Goal: Check status: Check status

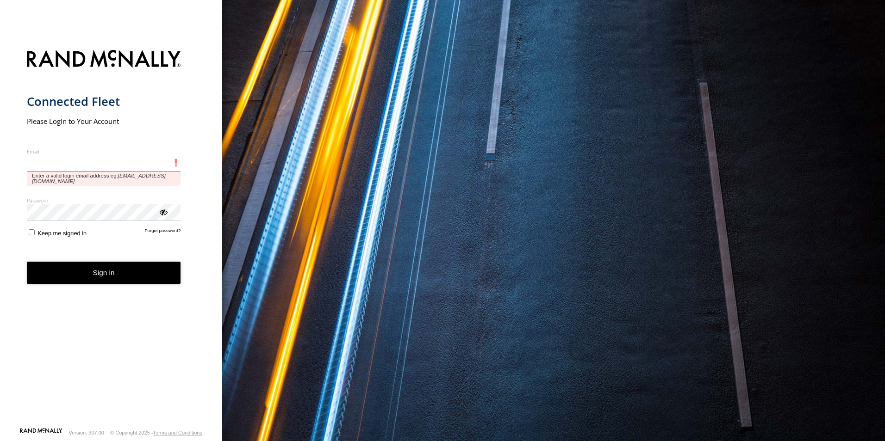
click at [96, 163] on input "Email" at bounding box center [104, 163] width 154 height 17
type input "**********"
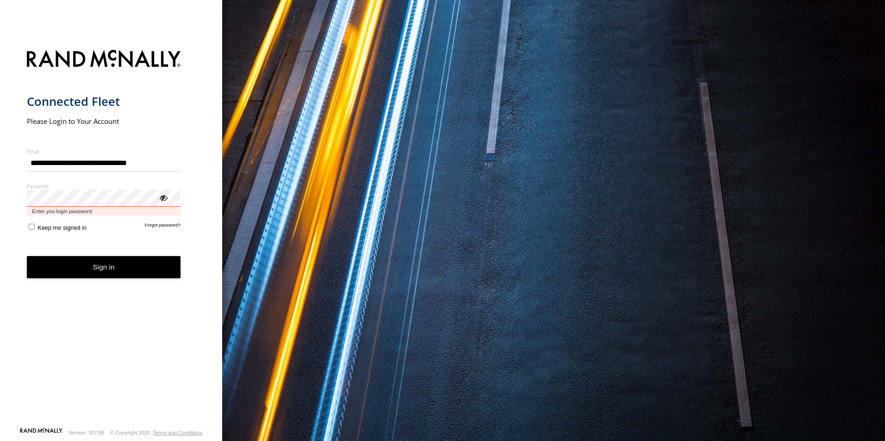
click at [27, 256] on button "Sign in" at bounding box center [104, 267] width 154 height 23
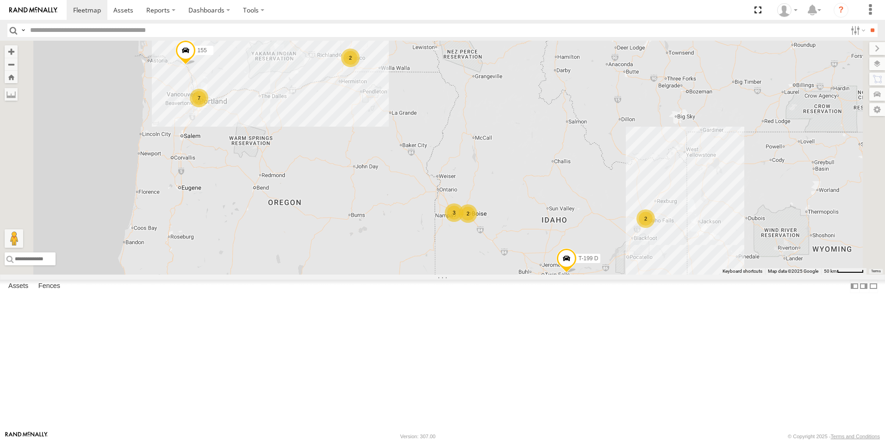
drag, startPoint x: 441, startPoint y: 149, endPoint x: 466, endPoint y: 207, distance: 63.4
click at [467, 211] on div "178 194 1496 208 307W 209-CAL T-199 D 19 6 35 2 11 7 155 3 2 2 2" at bounding box center [442, 158] width 885 height 234
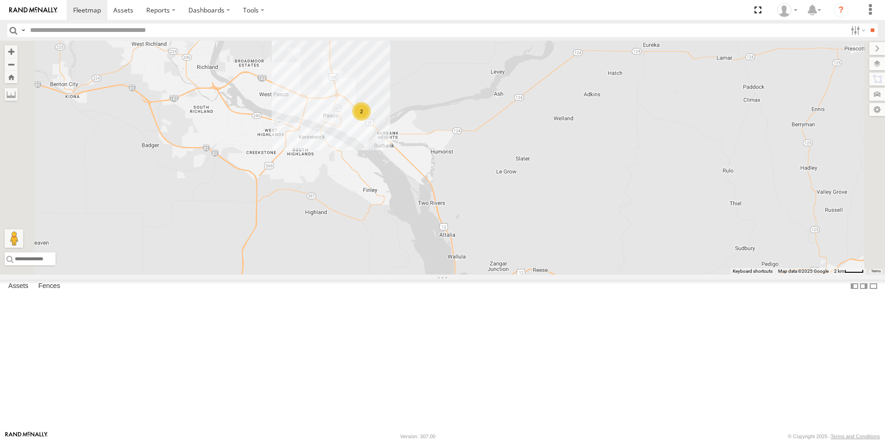
drag, startPoint x: 482, startPoint y: 168, endPoint x: 481, endPoint y: 221, distance: 53.2
click at [481, 221] on div "178 194 1496 208 307W 209-CAL T-199 D 155 2" at bounding box center [442, 158] width 885 height 234
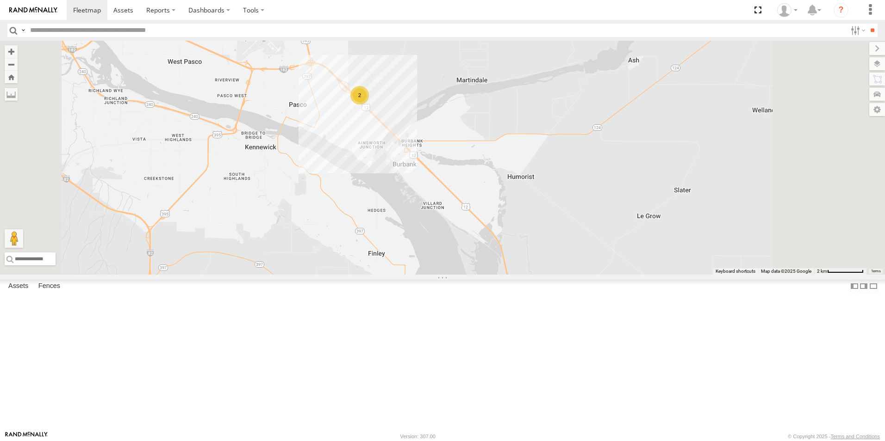
click at [369, 105] on div "2" at bounding box center [359, 95] width 19 height 19
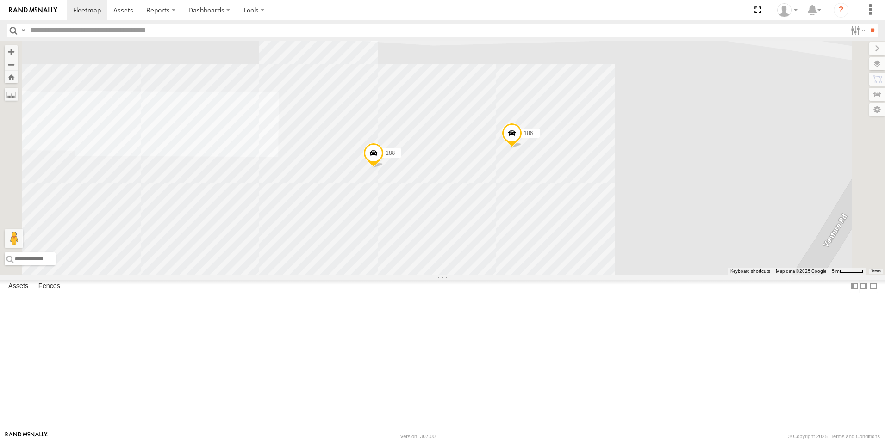
click at [384, 168] on span at bounding box center [373, 155] width 20 height 25
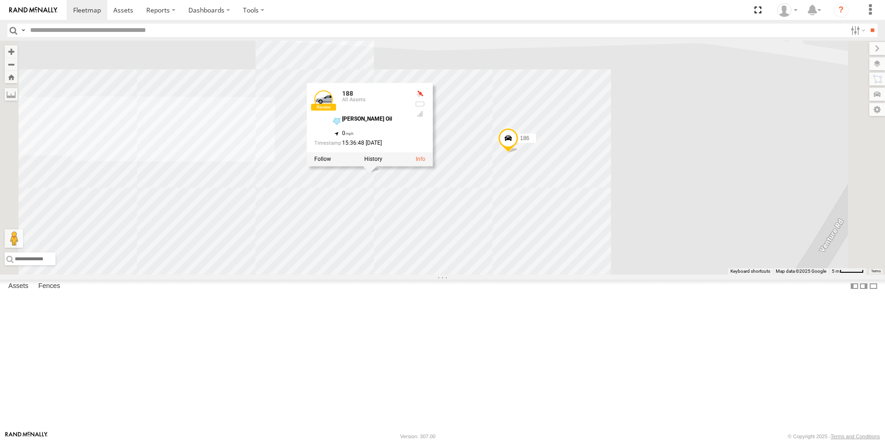
click at [451, 275] on div "178 194 1496 208 307W 209-CAL T-199 D 155 188 186 188 All Assets [PERSON_NAME] …" at bounding box center [442, 158] width 885 height 234
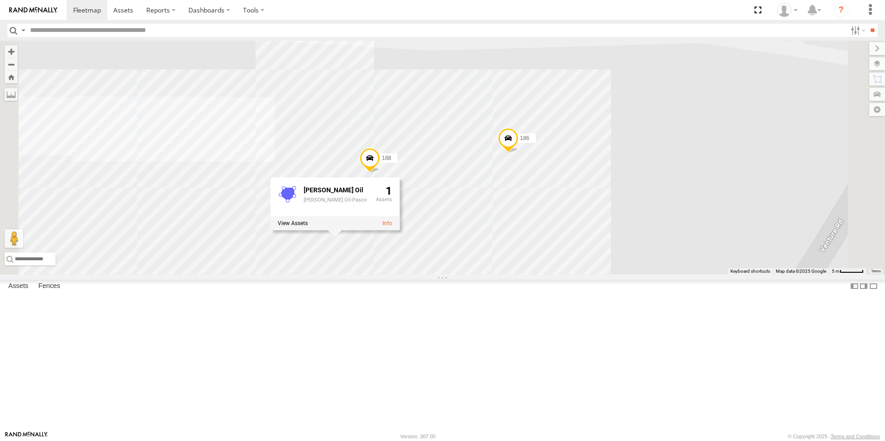
click at [332, 145] on div "178 194 1496 208 307W 209-CAL T-199 D 155 188 186 [PERSON_NAME] Oil [PERSON_NAM…" at bounding box center [442, 158] width 885 height 234
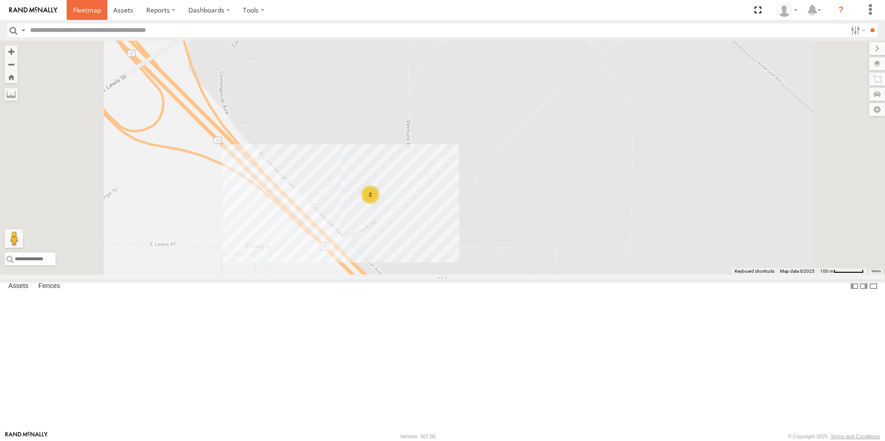
drag, startPoint x: 88, startPoint y: 13, endPoint x: 98, endPoint y: 23, distance: 13.1
click at [88, 13] on span at bounding box center [87, 10] width 28 height 9
